Goal: Task Accomplishment & Management: Use online tool/utility

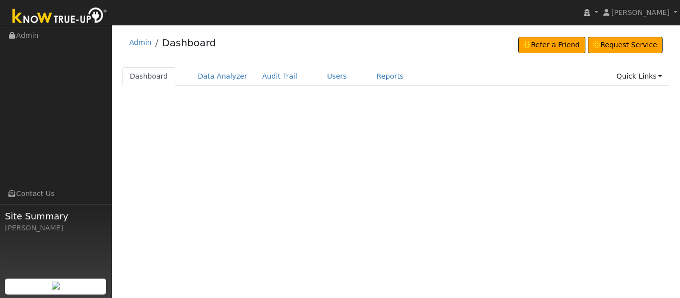
click at [320, 79] on link "Users" at bounding box center [337, 76] width 35 height 18
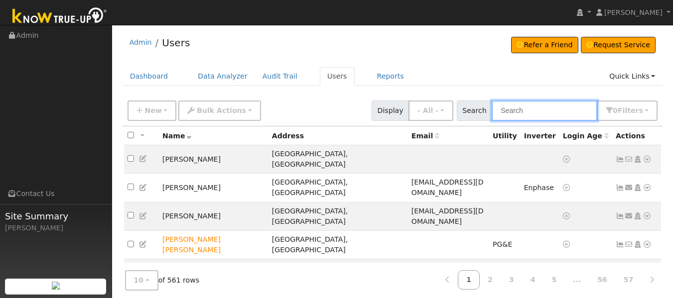
click at [526, 112] on input "text" at bounding box center [545, 111] width 106 height 20
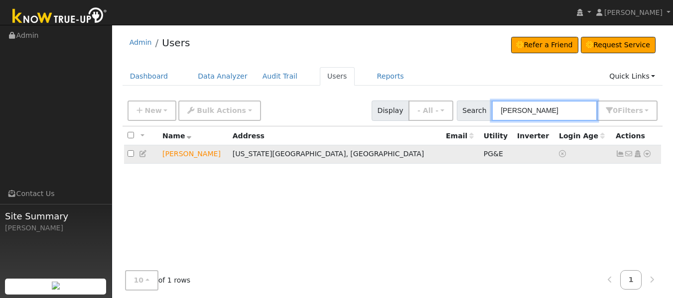
type input "[PERSON_NAME]"
click at [648, 155] on icon at bounding box center [647, 153] width 9 height 7
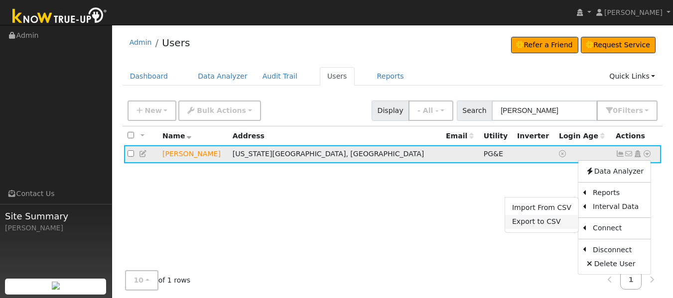
click at [543, 228] on link "Export to CSV" at bounding box center [541, 222] width 73 height 14
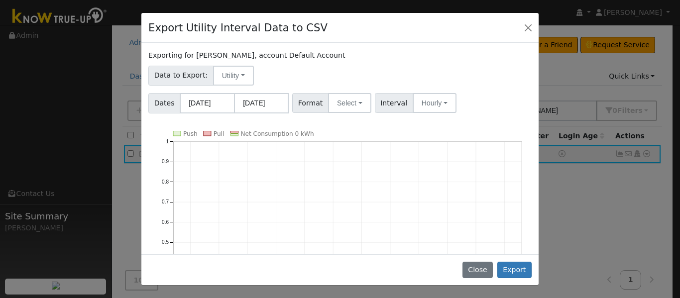
click at [539, 241] on div "Export Utility Interval Data to CSV Exporting for [PERSON_NAME], account Defaul…" at bounding box center [340, 149] width 398 height 274
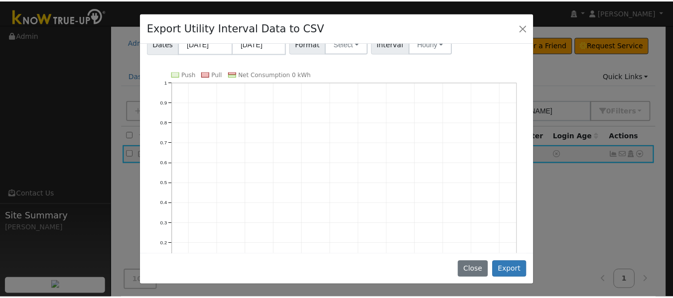
scroll to position [46, 0]
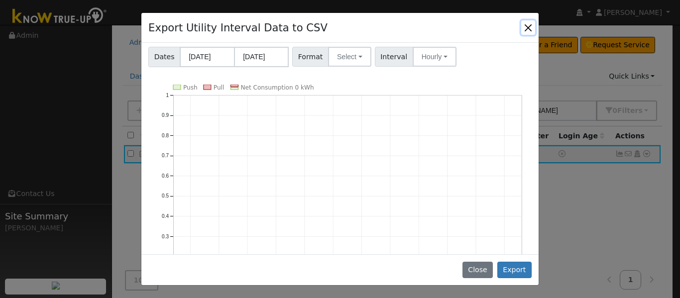
click at [528, 25] on button "Close" at bounding box center [528, 27] width 14 height 14
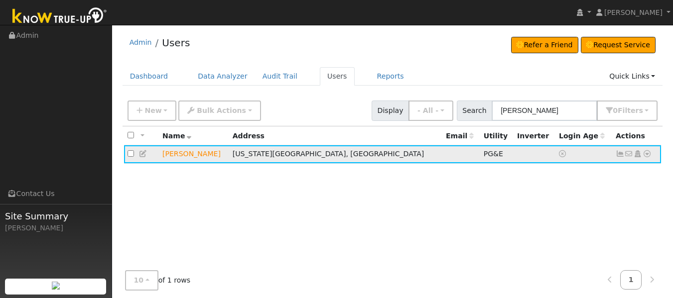
click at [618, 152] on icon at bounding box center [620, 153] width 9 height 7
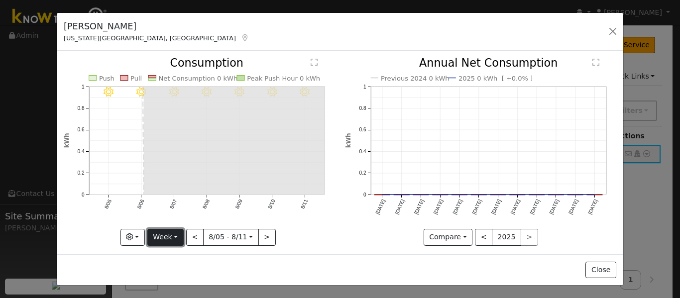
click at [162, 231] on button "Week" at bounding box center [165, 237] width 36 height 17
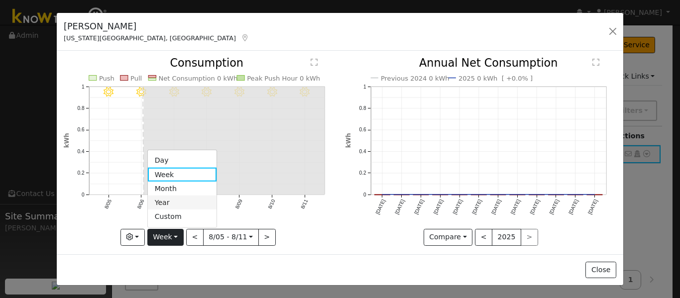
click at [168, 198] on link "Year" at bounding box center [182, 203] width 69 height 14
type input "[DATE]"
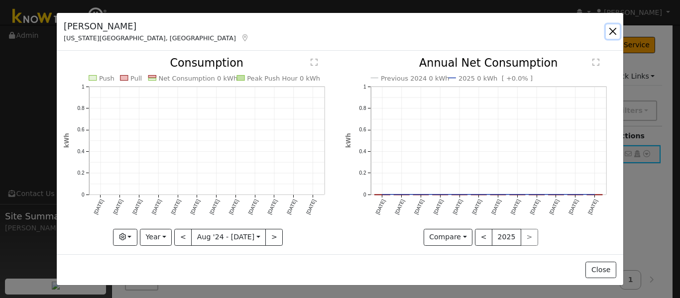
click at [613, 28] on button "button" at bounding box center [613, 31] width 14 height 14
